Goal: Information Seeking & Learning: Learn about a topic

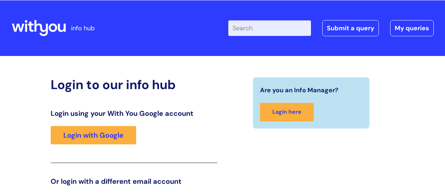
scroll to position [107, 0]
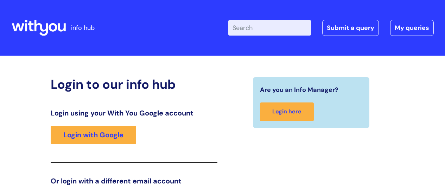
scroll to position [107, 0]
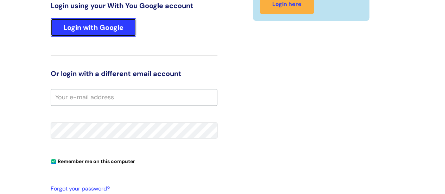
click at [121, 29] on link "Login with Google" at bounding box center [94, 27] width 86 height 18
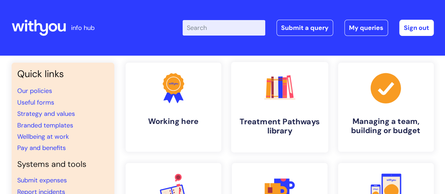
click at [280, 102] on icon ".cls-1{fill:#f89b22;}.cls-1,.cls-2,.cls-3,.cls-4,.cls-5,.cls-6,.cls-7{stroke-wi…" at bounding box center [279, 87] width 35 height 35
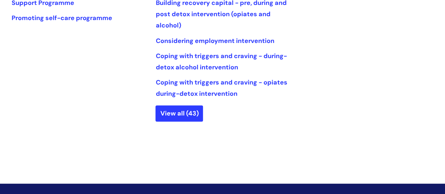
scroll to position [415, 0]
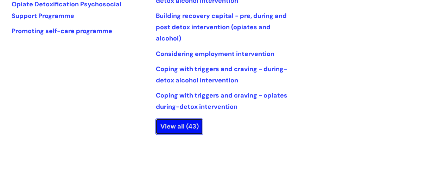
click at [188, 122] on link "View all (43)" at bounding box center [180, 126] width 48 height 16
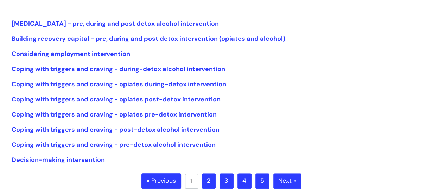
scroll to position [171, 0]
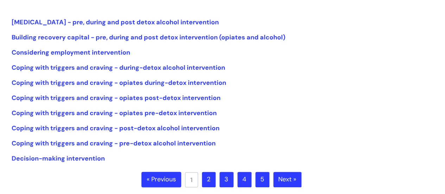
click at [210, 182] on link "2" at bounding box center [209, 179] width 14 height 15
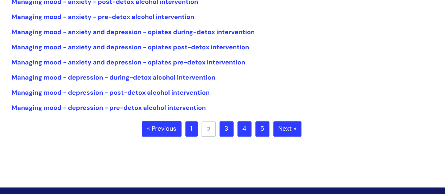
scroll to position [225, 0]
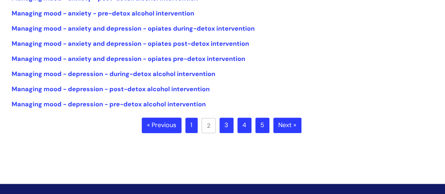
click at [227, 123] on link "3" at bounding box center [227, 125] width 14 height 15
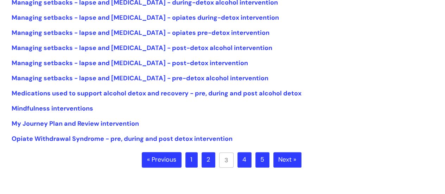
scroll to position [193, 0]
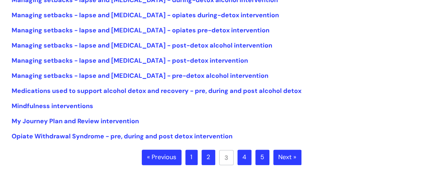
click at [243, 159] on link "4" at bounding box center [245, 157] width 14 height 15
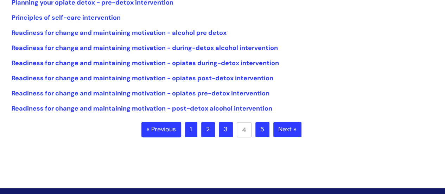
scroll to position [222, 0]
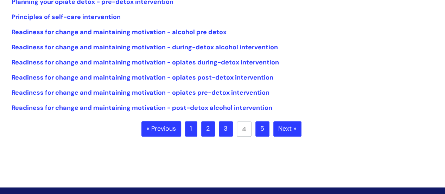
click at [260, 131] on link "5" at bounding box center [263, 128] width 14 height 15
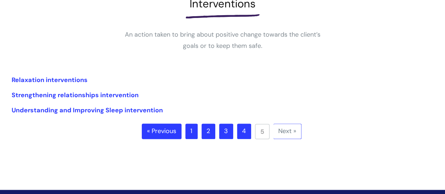
scroll to position [112, 0]
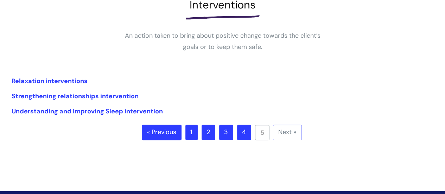
click at [190, 133] on link "1" at bounding box center [191, 132] width 12 height 15
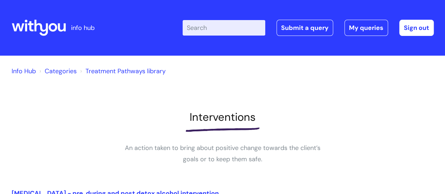
click at [206, 26] on input "Enter your search term here..." at bounding box center [224, 27] width 83 height 15
click at [204, 27] on input "e" at bounding box center [224, 27] width 83 height 15
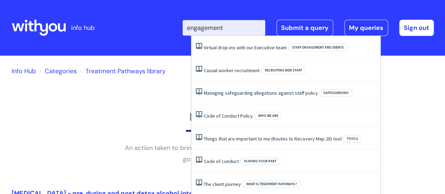
type input "engagement"
click button "Search"
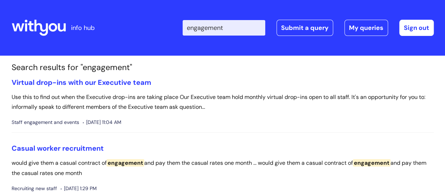
click at [242, 31] on input "engagement" at bounding box center [224, 27] width 83 height 15
drag, startPoint x: 242, startPoint y: 31, endPoint x: 165, endPoint y: 39, distance: 77.2
click at [165, 39] on div "Enter your search term here... engagement Search Submit a query My queries Welc…" at bounding box center [274, 28] width 317 height 42
click at [257, 26] on input "engagement" at bounding box center [224, 27] width 83 height 15
click at [50, 21] on icon at bounding box center [39, 27] width 54 height 17
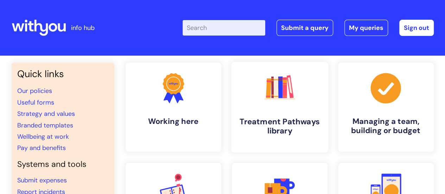
click at [270, 83] on icon at bounding box center [268, 88] width 5 height 20
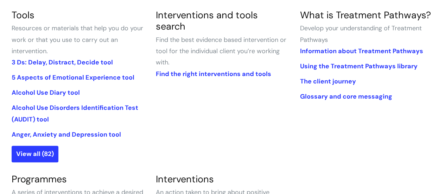
scroll to position [188, 0]
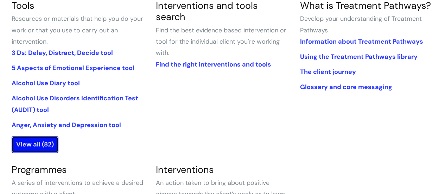
click at [42, 147] on link "View all (82)" at bounding box center [35, 144] width 47 height 16
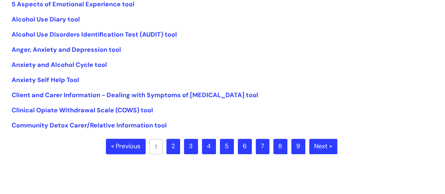
scroll to position [206, 0]
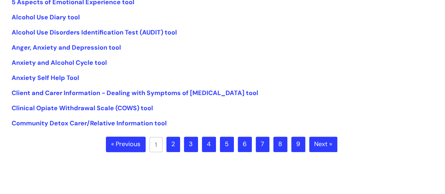
click at [174, 146] on link "2" at bounding box center [173, 144] width 14 height 15
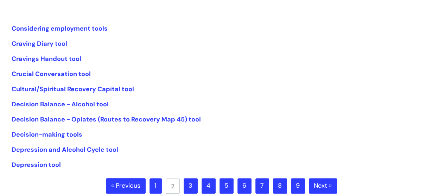
scroll to position [165, 0]
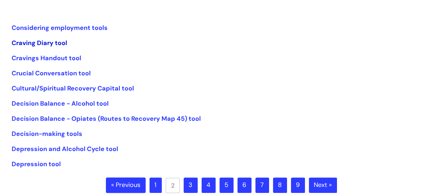
click at [62, 43] on link "Craving Diary tool" at bounding box center [40, 43] width 56 height 8
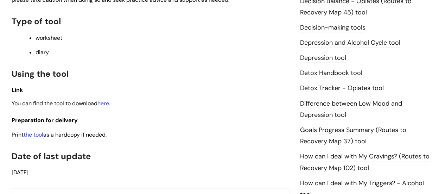
scroll to position [391, 0]
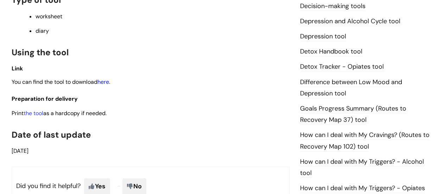
click at [106, 83] on link "here" at bounding box center [103, 81] width 12 height 7
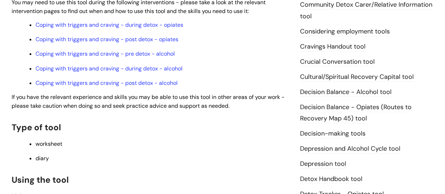
scroll to position [0, 0]
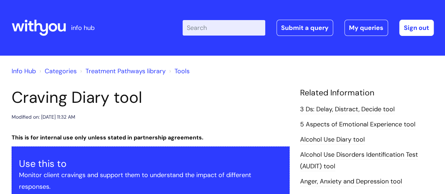
click at [60, 29] on icon at bounding box center [39, 27] width 54 height 17
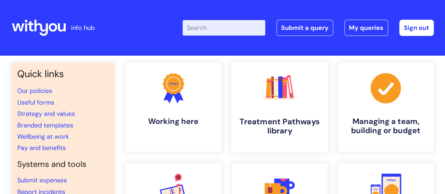
click at [234, 93] on link ".cls-1{fill:#f89b22;}.cls-1,.cls-2,.cls-3,.cls-4,.cls-5,.cls-6,.cls-7{stroke-wi…" at bounding box center [279, 107] width 97 height 90
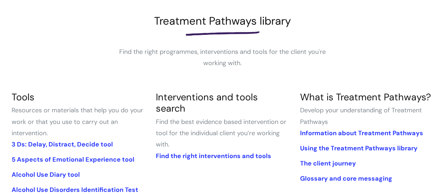
scroll to position [102, 0]
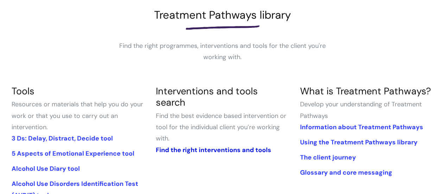
click at [235, 146] on link "Find the right interventions and tools" at bounding box center [213, 150] width 115 height 8
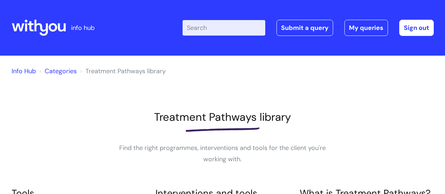
scroll to position [102, 0]
